Goal: Task Accomplishment & Management: Manage account settings

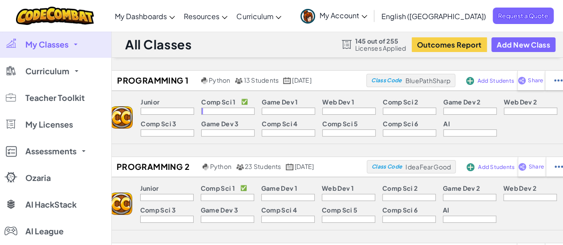
click at [77, 46] on link "My Classes" at bounding box center [55, 44] width 111 height 27
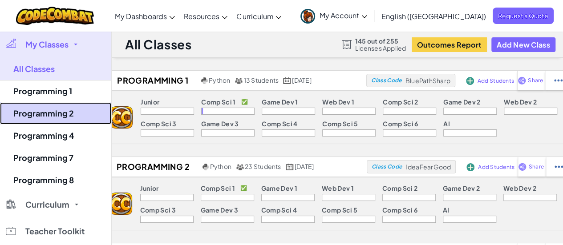
click at [54, 106] on link "Programming 2" at bounding box center [55, 113] width 111 height 22
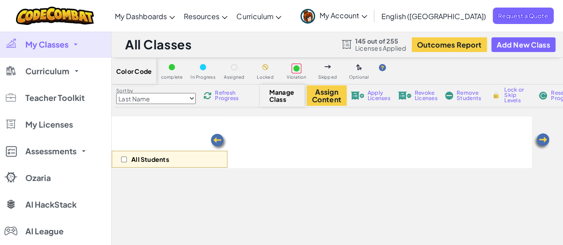
select select "560f1a9f22961295f9427742"
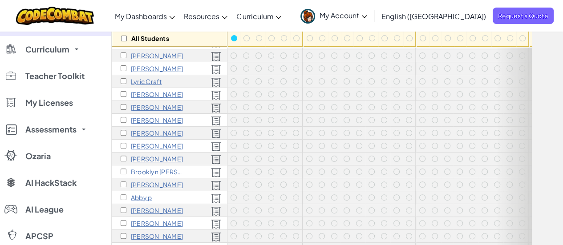
scroll to position [134, 0]
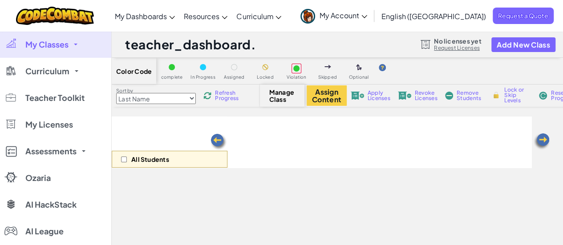
select select "560f1a9f22961295f9427742"
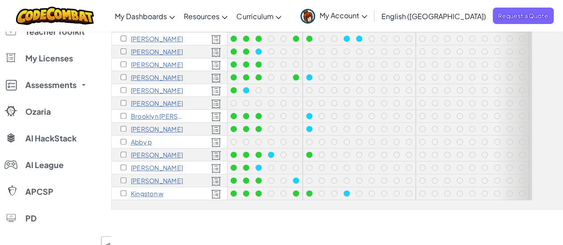
scroll to position [178, 0]
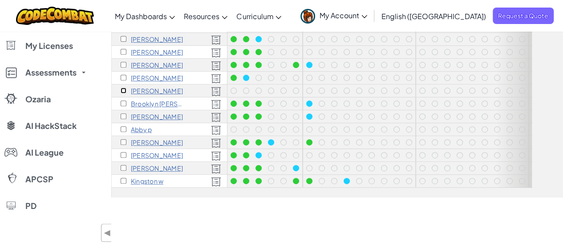
click at [123, 88] on input "checkbox" at bounding box center [124, 91] width 6 height 6
checkbox input "true"
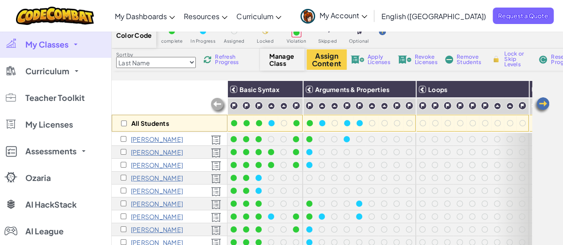
scroll to position [0, 0]
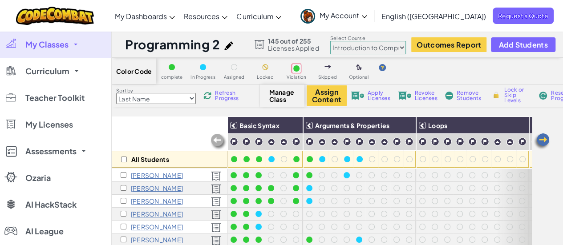
click at [454, 91] on div "Assign Content Apply Licenses Revoke Licenses Remove Students Lock or Skip Leve…" at bounding box center [463, 95] width 312 height 20
click at [466, 95] on span "Remove Students" at bounding box center [470, 95] width 27 height 11
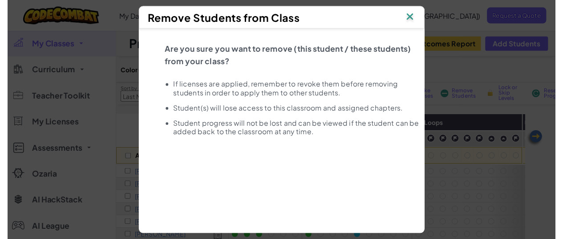
scroll to position [40, 0]
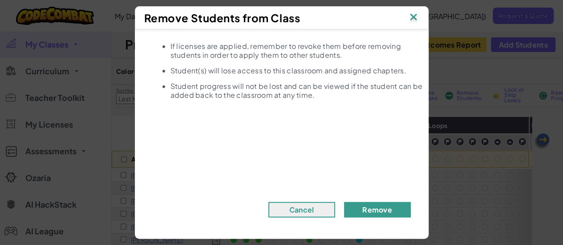
click at [374, 210] on button "Remove" at bounding box center [377, 210] width 67 height 16
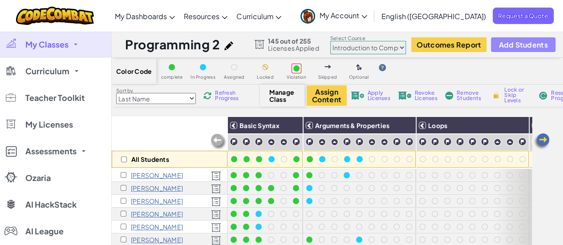
click at [505, 42] on span "Add Students" at bounding box center [523, 45] width 49 height 8
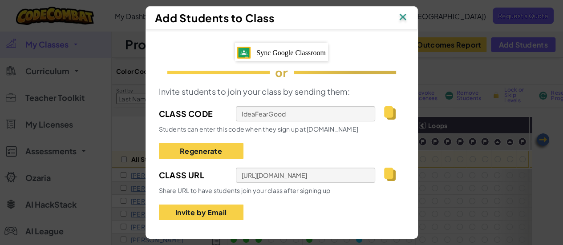
click at [293, 50] on span "Sync Google Classroom" at bounding box center [290, 53] width 69 height 8
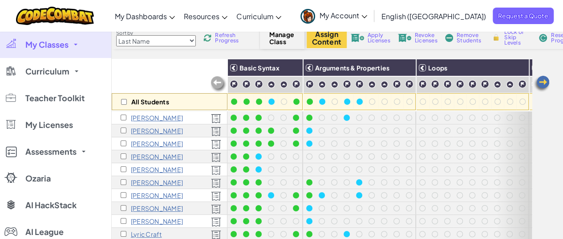
scroll to position [0, 0]
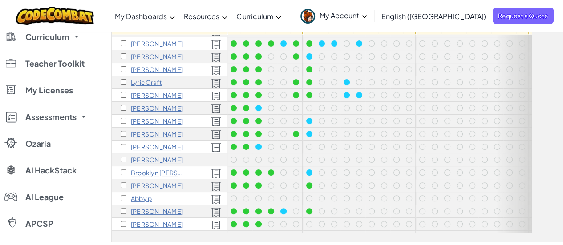
scroll to position [89, 0]
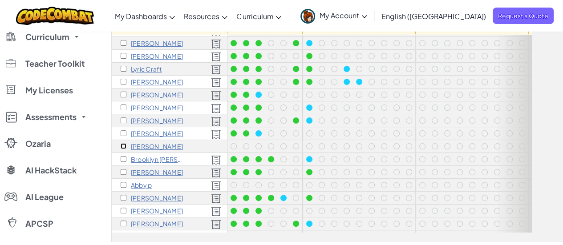
click at [122, 145] on input "checkbox" at bounding box center [124, 146] width 6 height 6
checkbox input "true"
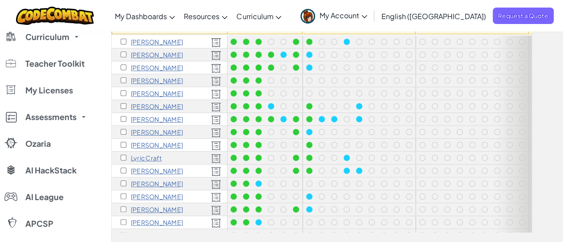
scroll to position [45, 0]
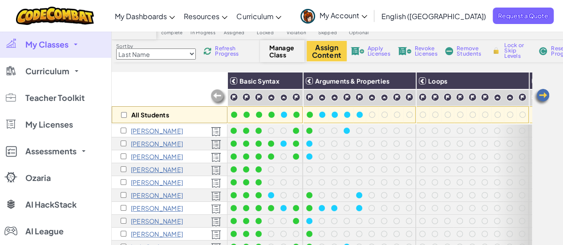
click at [378, 50] on span "Apply Licenses" at bounding box center [379, 51] width 23 height 11
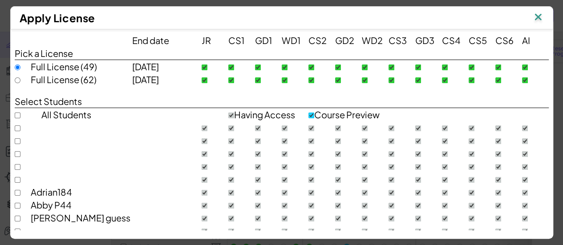
click at [11, 78] on div "End date JR CS1 GD1 WD1 CS2 GD2 WD2 CS3 GD3 CS4 CS5 CS6 AI Pick a License Full …" at bounding box center [281, 129] width 543 height 201
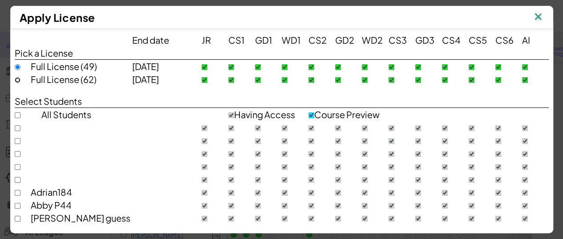
click at [15, 75] on div at bounding box center [23, 79] width 16 height 13
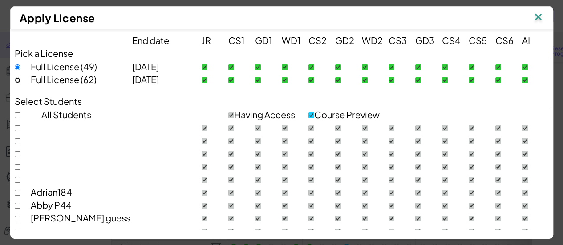
click at [15, 79] on input "radio" at bounding box center [18, 80] width 6 height 6
radio input "true"
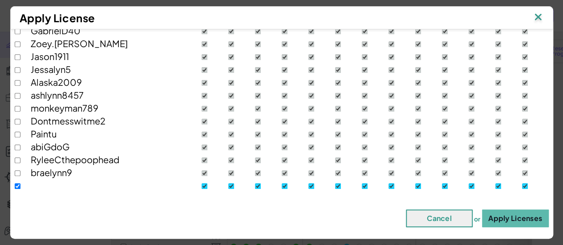
scroll to position [227, 0]
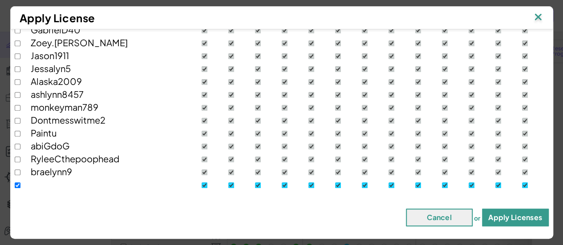
click at [533, 216] on button "Apply Licenses" at bounding box center [515, 218] width 67 height 18
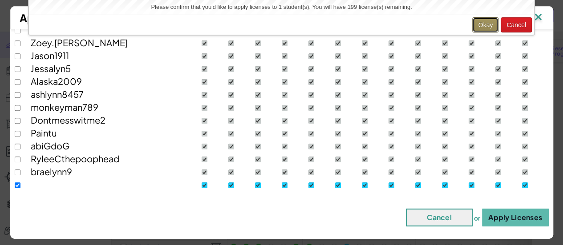
click at [486, 21] on button "Okay" at bounding box center [485, 24] width 26 height 15
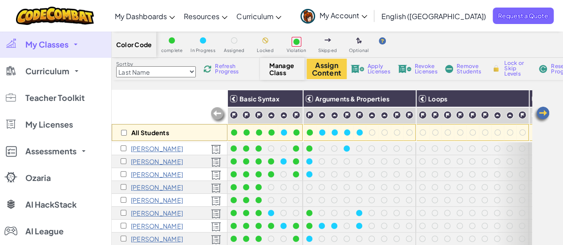
scroll to position [0, 0]
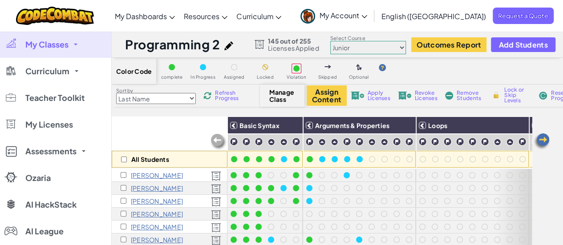
click at [47, 41] on span "My Classes" at bounding box center [46, 45] width 43 height 8
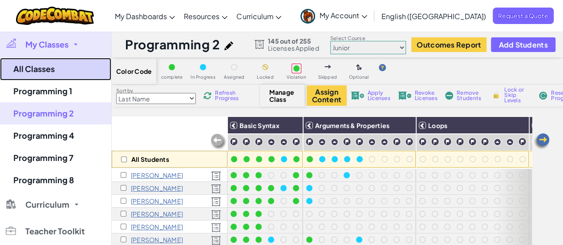
click at [40, 70] on link "All Classes" at bounding box center [55, 69] width 111 height 23
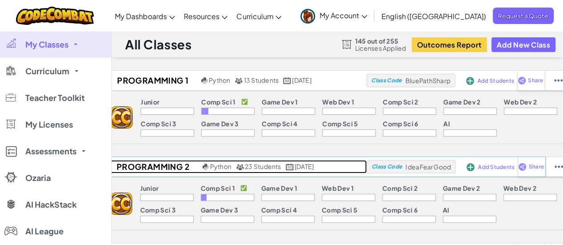
click at [154, 166] on h2 "Programming 2" at bounding box center [151, 166] width 97 height 13
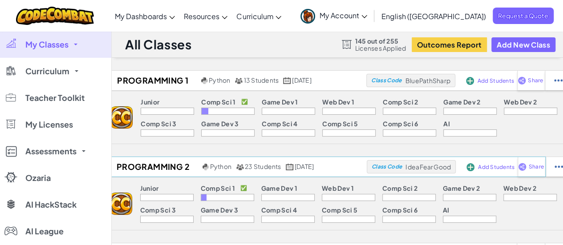
select select "560f1a9f22961295f9427742"
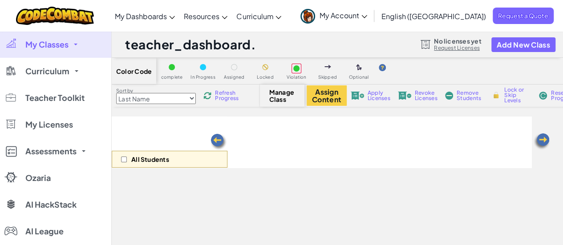
select select "560f1a9f22961295f9427742"
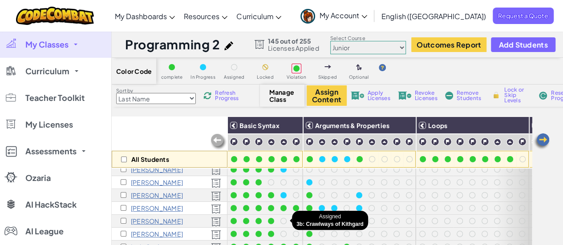
scroll to position [89, 0]
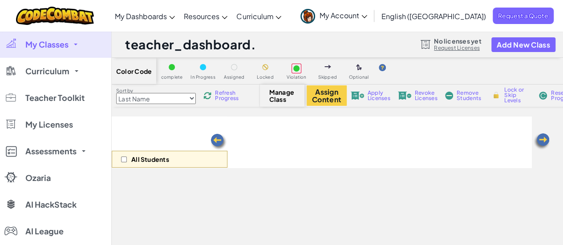
select select "560f1a9f22961295f9427742"
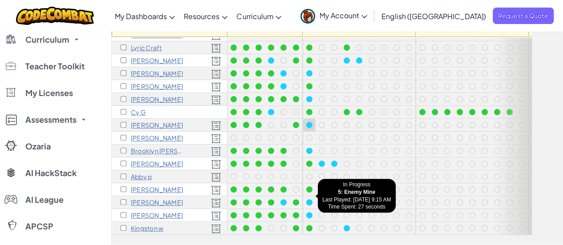
scroll to position [134, 0]
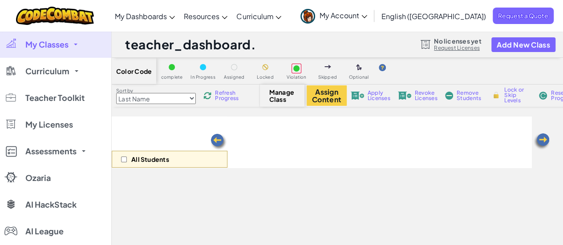
select select "560f1a9f22961295f9427742"
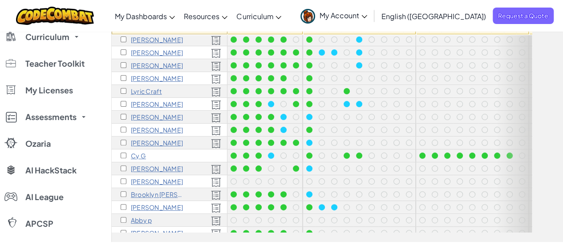
scroll to position [89, 0]
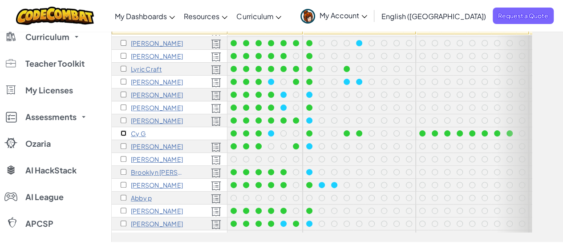
click at [122, 132] on input "checkbox" at bounding box center [124, 133] width 6 height 6
click at [213, 133] on div "Cy G" at bounding box center [170, 133] width 116 height 13
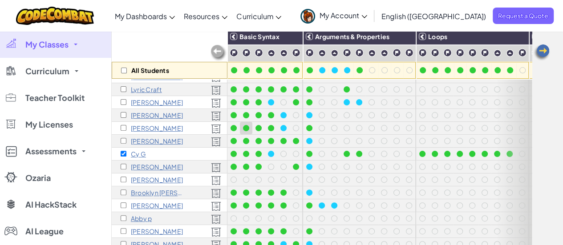
scroll to position [134, 0]
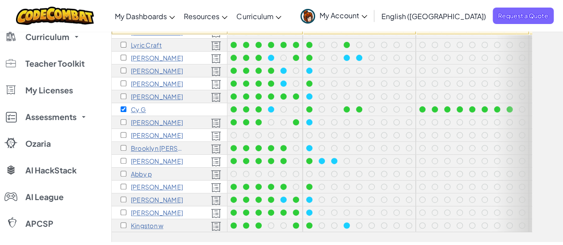
click at [157, 132] on p "Cy Greenway" at bounding box center [157, 135] width 52 height 7
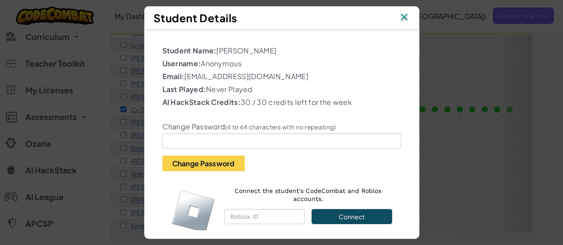
click at [410, 14] on img at bounding box center [404, 17] width 12 height 13
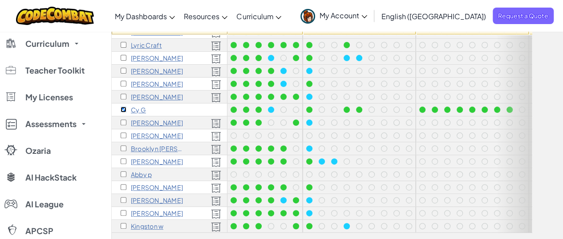
click at [125, 106] on input "checkbox" at bounding box center [124, 109] width 6 height 6
checkbox input "false"
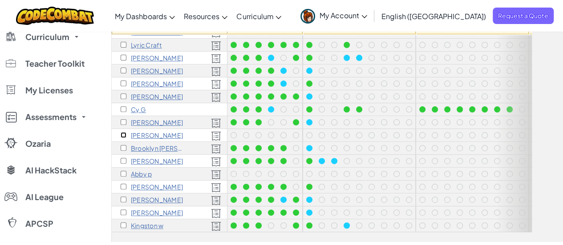
click at [122, 132] on input "checkbox" at bounding box center [124, 135] width 6 height 6
checkbox input "true"
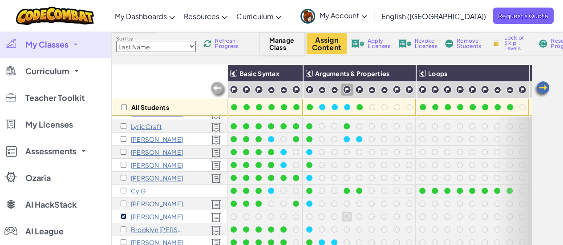
scroll to position [0, 0]
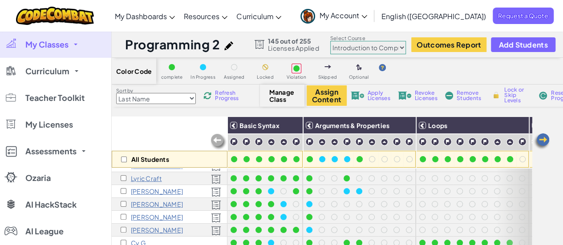
click at [422, 93] on span "Revoke Licenses" at bounding box center [426, 95] width 23 height 11
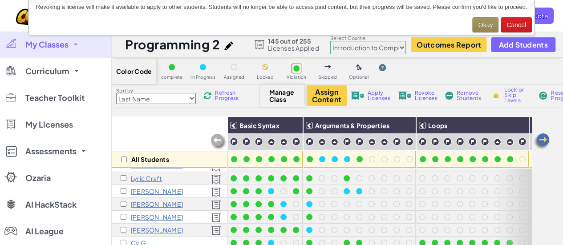
click at [471, 92] on span "Remove Students" at bounding box center [470, 95] width 27 height 11
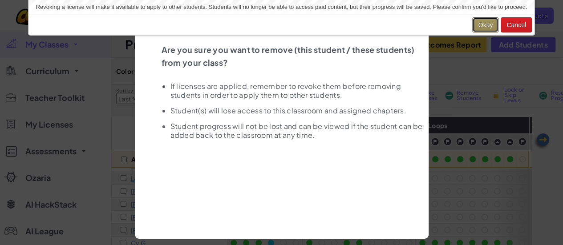
click at [483, 30] on button "Okay" at bounding box center [485, 24] width 26 height 15
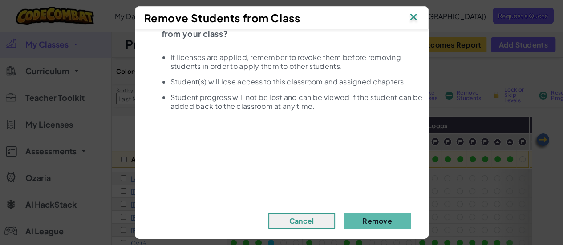
scroll to position [40, 0]
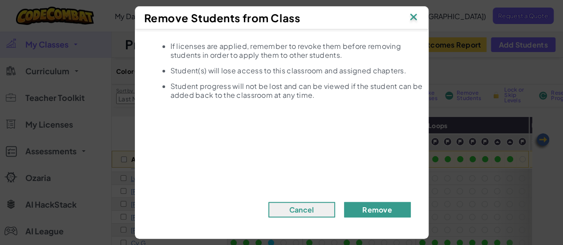
click at [389, 208] on button "Remove" at bounding box center [377, 210] width 67 height 16
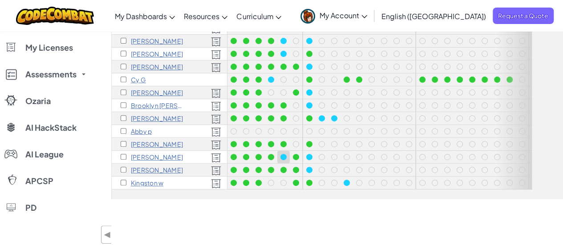
scroll to position [178, 0]
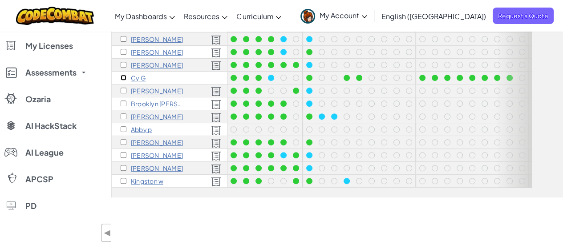
click at [122, 75] on input "checkbox" at bounding box center [124, 78] width 6 height 6
checkbox input "true"
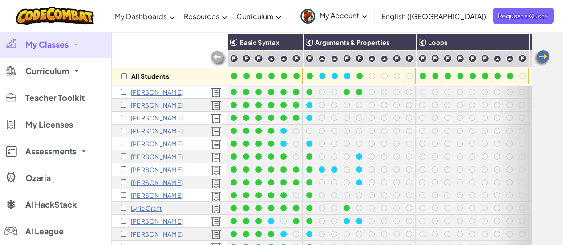
scroll to position [0, 0]
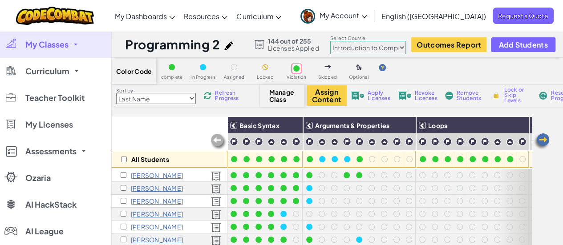
click at [379, 95] on span "Apply Licenses" at bounding box center [379, 95] width 23 height 11
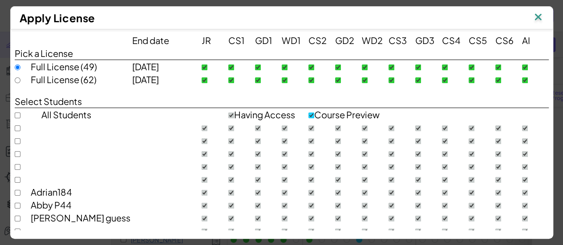
click at [17, 80] on div at bounding box center [23, 79] width 16 height 13
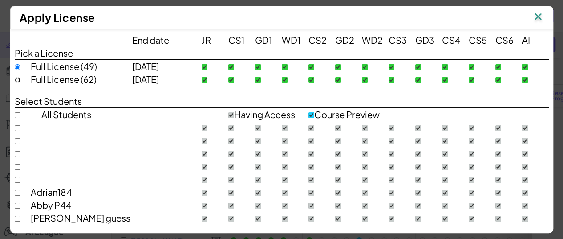
click at [15, 76] on div at bounding box center [23, 79] width 16 height 13
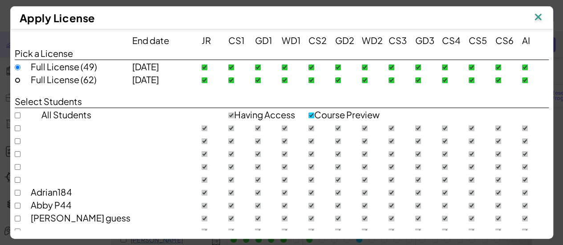
click at [15, 81] on input "radio" at bounding box center [18, 80] width 6 height 6
radio input "true"
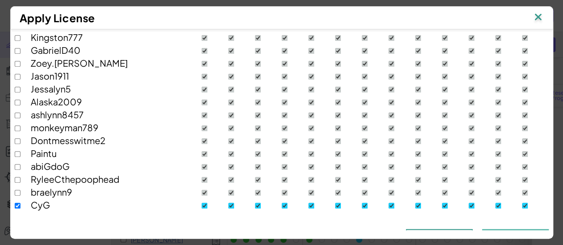
scroll to position [227, 0]
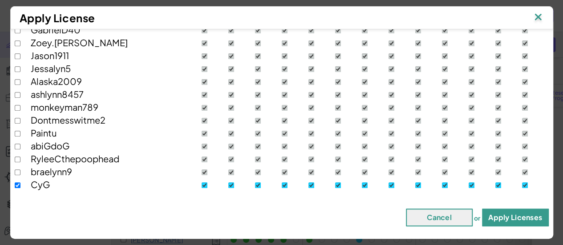
click at [511, 219] on button "Apply Licenses" at bounding box center [515, 218] width 67 height 18
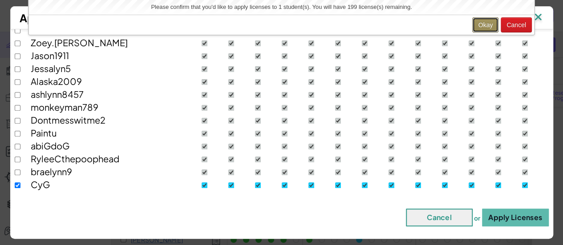
click at [482, 23] on button "Okay" at bounding box center [485, 24] width 26 height 15
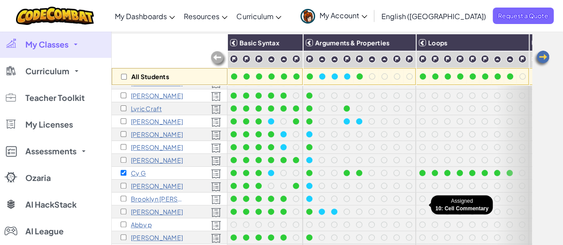
scroll to position [89, 0]
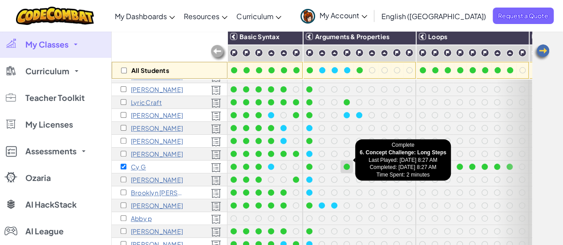
click at [345, 164] on div at bounding box center [347, 167] width 6 height 6
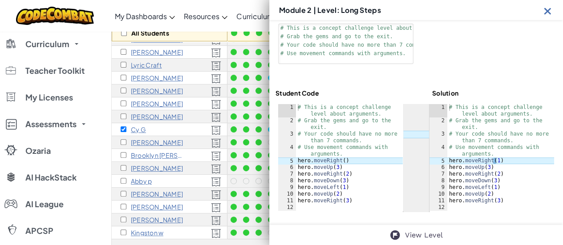
scroll to position [178, 0]
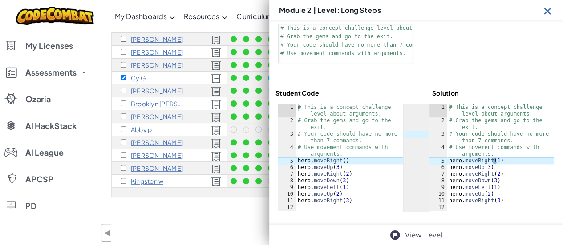
click at [553, 6] on div "Module 2 | Level: Long Steps" at bounding box center [416, 10] width 294 height 20
click at [547, 10] on img at bounding box center [547, 10] width 11 height 11
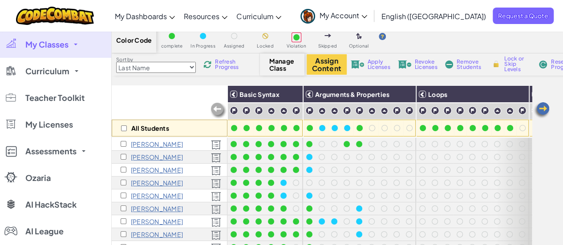
scroll to position [45, 0]
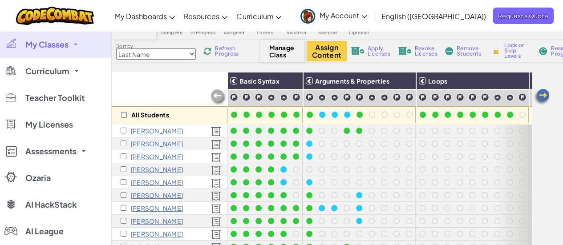
click at [558, 44] on div "Assign Content Apply Licenses Revoke Licenses Remove Students Lock or Skip Leve…" at bounding box center [463, 51] width 312 height 20
click at [552, 51] on span "Reset Progress" at bounding box center [564, 51] width 27 height 11
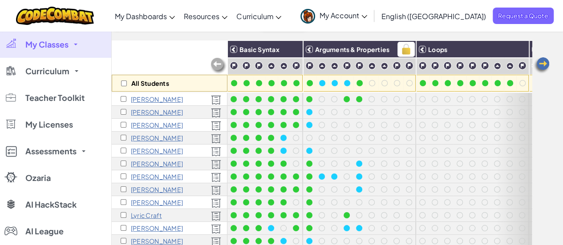
scroll to position [0, 0]
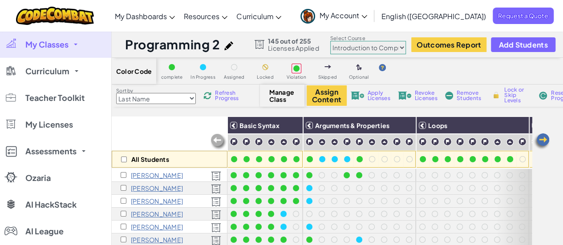
click at [553, 95] on span "Reset Progress" at bounding box center [564, 95] width 27 height 11
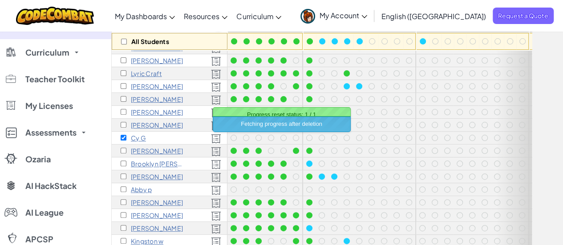
scroll to position [134, 0]
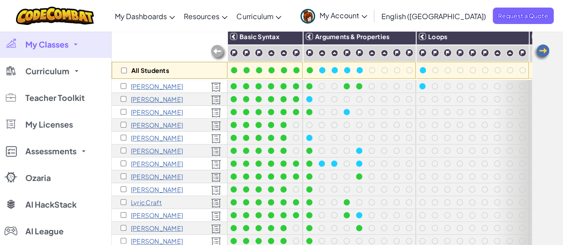
click at [74, 44] on span at bounding box center [76, 45] width 4 height 2
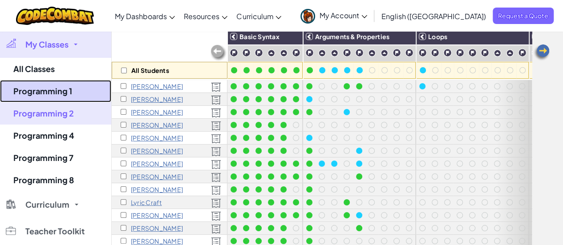
click at [62, 91] on link "Programming 1" at bounding box center [55, 91] width 111 height 22
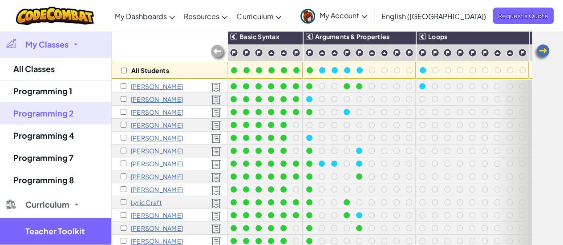
select select "560f1a9f22961295f9427742"
